Goal: Communication & Community: Answer question/provide support

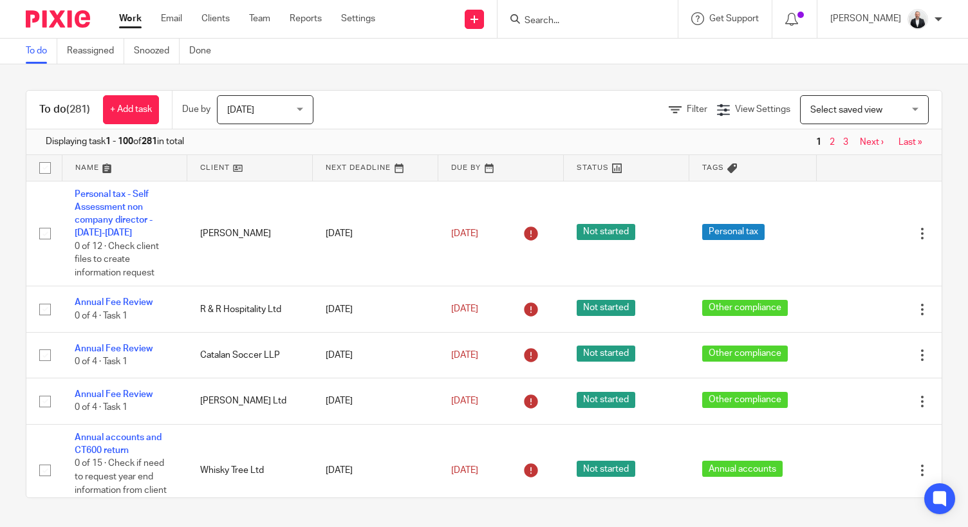
click at [586, 20] on input "Search" at bounding box center [581, 21] width 116 height 12
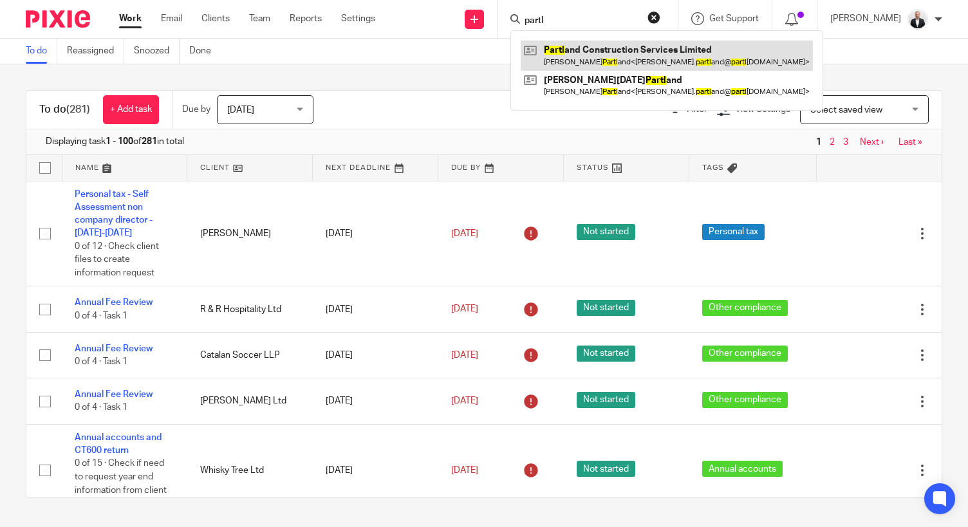
type input "partl"
click at [627, 57] on link at bounding box center [667, 56] width 292 height 30
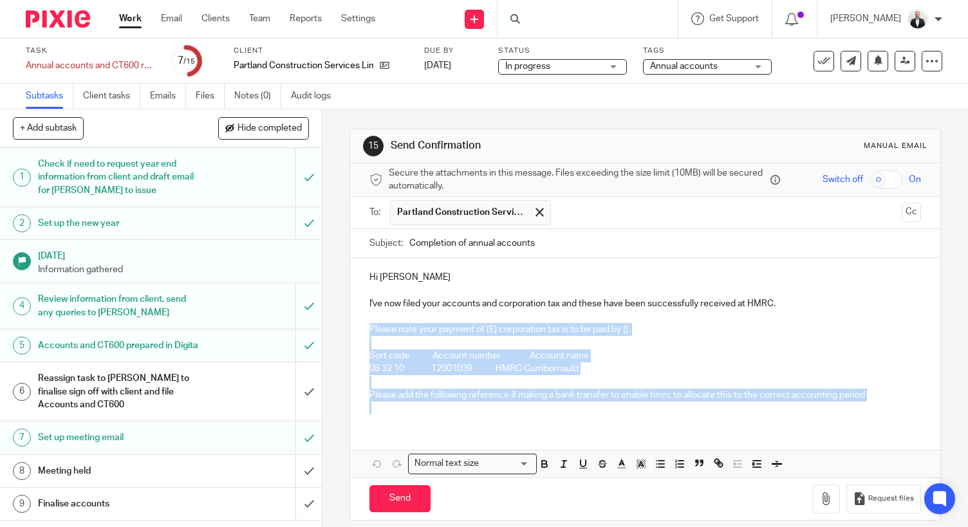
click at [423, 403] on div "Hi Noel I've now filed your accounts and corporation tax and these have been su…" at bounding box center [645, 341] width 590 height 166
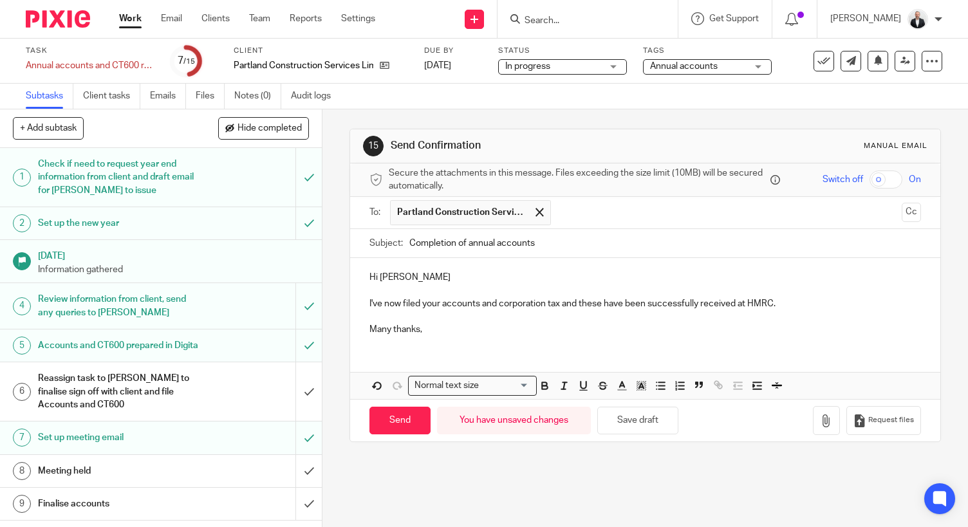
drag, startPoint x: 402, startPoint y: 423, endPoint x: 438, endPoint y: 322, distance: 106.6
click at [438, 322] on form "Secure the attachments in this message. Files exceeding the size limit (10MB) w…" at bounding box center [645, 302] width 590 height 278
click at [562, 300] on p "I've now filed your accounts and corporation tax and these have been successful…" at bounding box center [644, 303] width 551 height 13
click at [396, 423] on input "Send" at bounding box center [399, 421] width 61 height 28
type input "Sent"
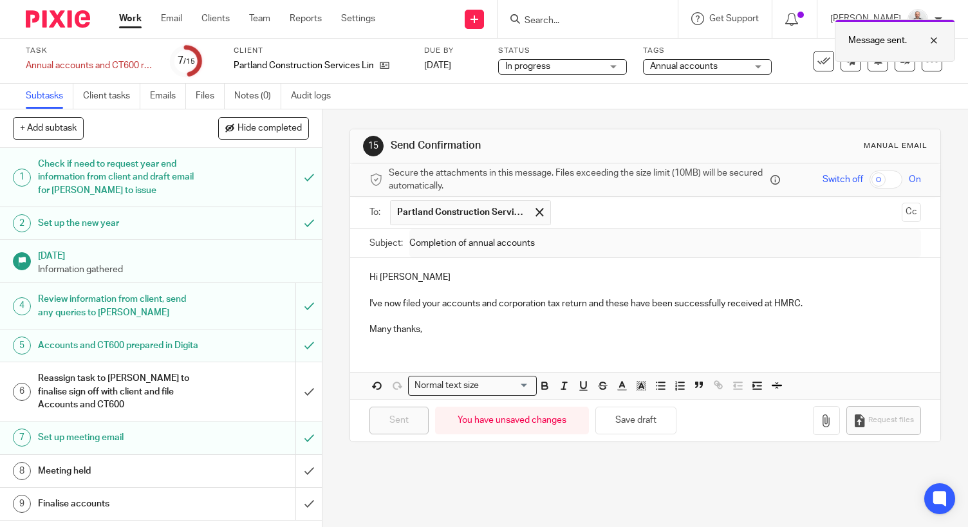
click at [934, 44] on div at bounding box center [924, 40] width 35 height 15
click at [820, 66] on icon at bounding box center [823, 61] width 13 height 13
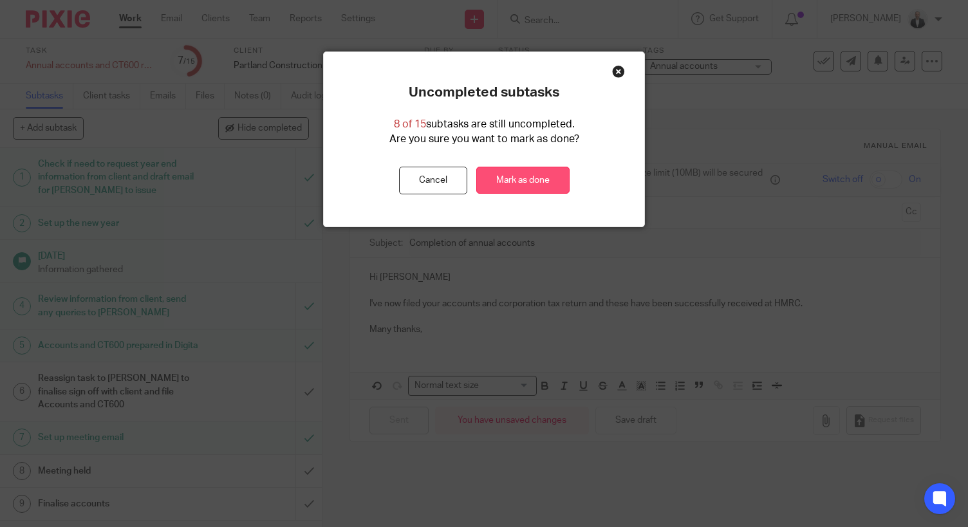
click at [540, 182] on link "Mark as done" at bounding box center [522, 181] width 93 height 28
